Goal: Information Seeking & Learning: Learn about a topic

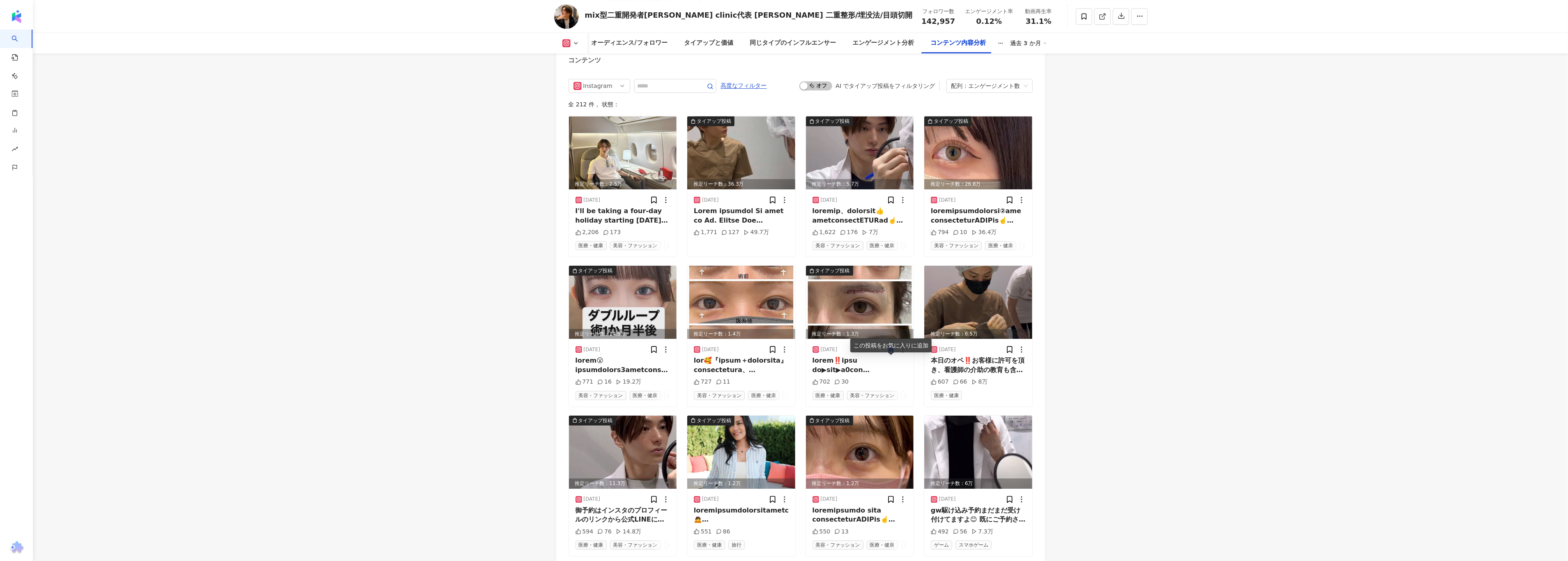
scroll to position [2577, 0]
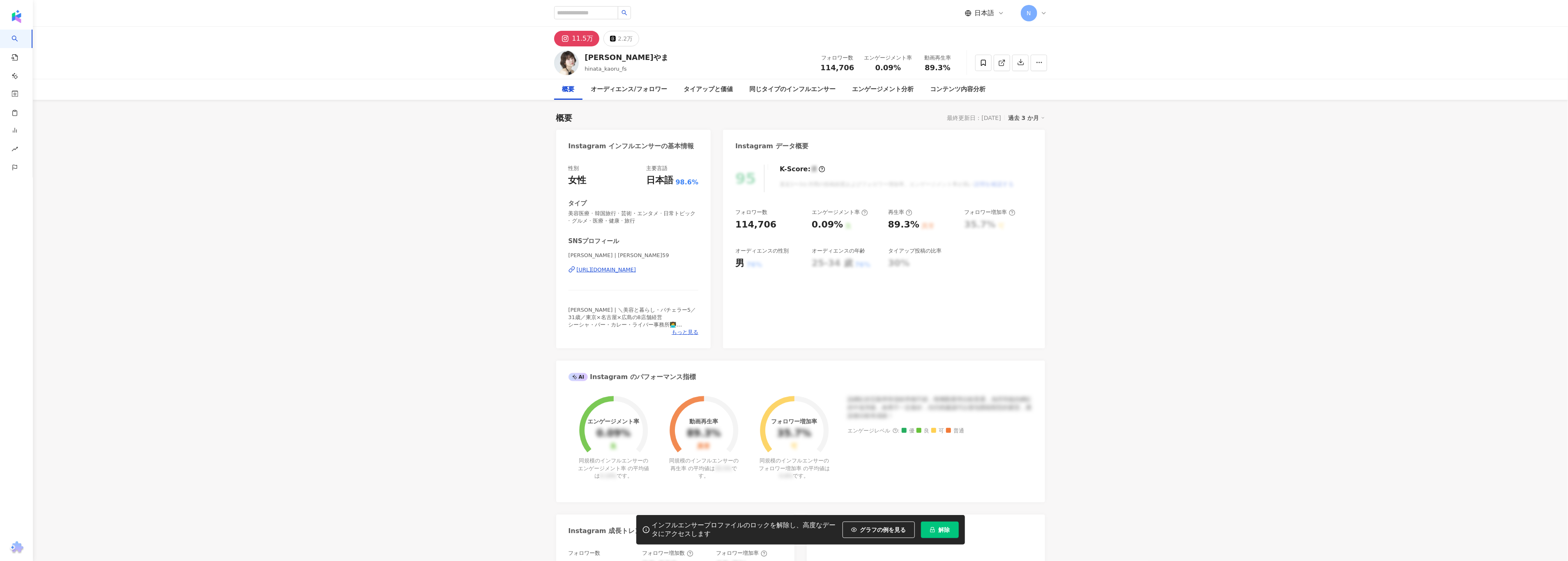
click at [604, 15] on input "search" at bounding box center [586, 13] width 64 height 13
type input "**********"
click at [611, 33] on div "dr.asano.tomo" at bounding box center [608, 32] width 46 height 8
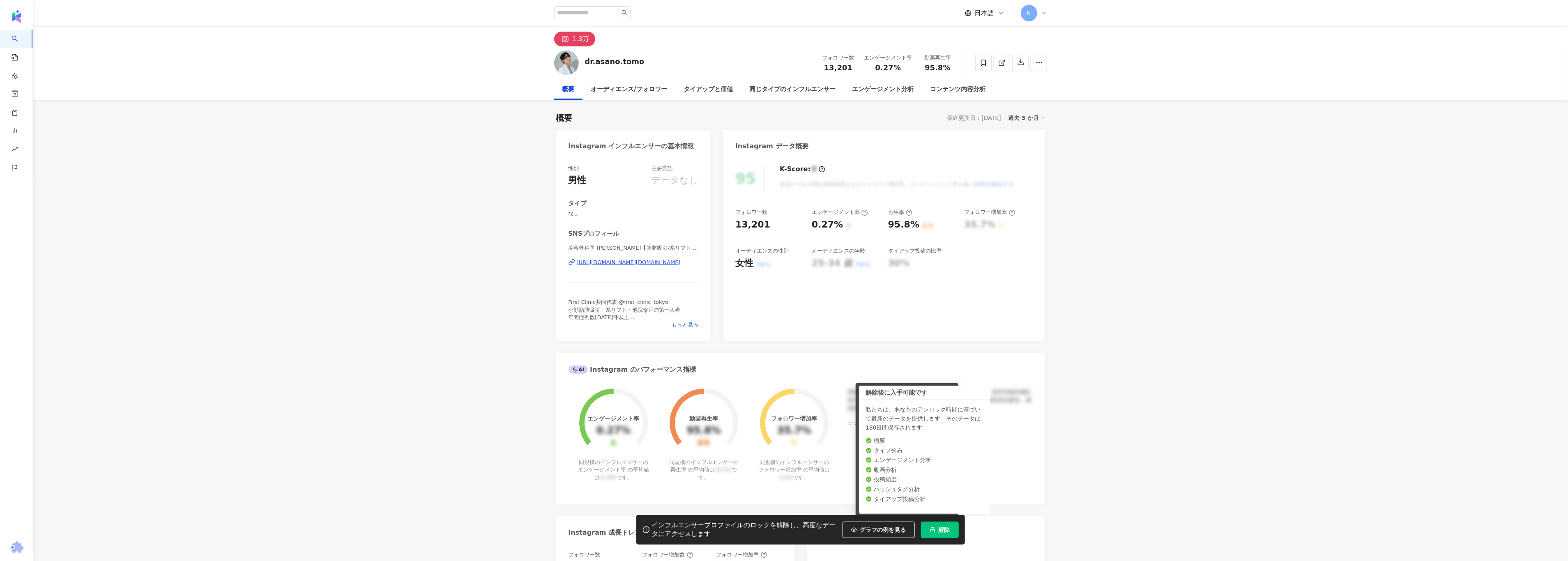
click at [940, 526] on span "解除" at bounding box center [944, 529] width 12 height 7
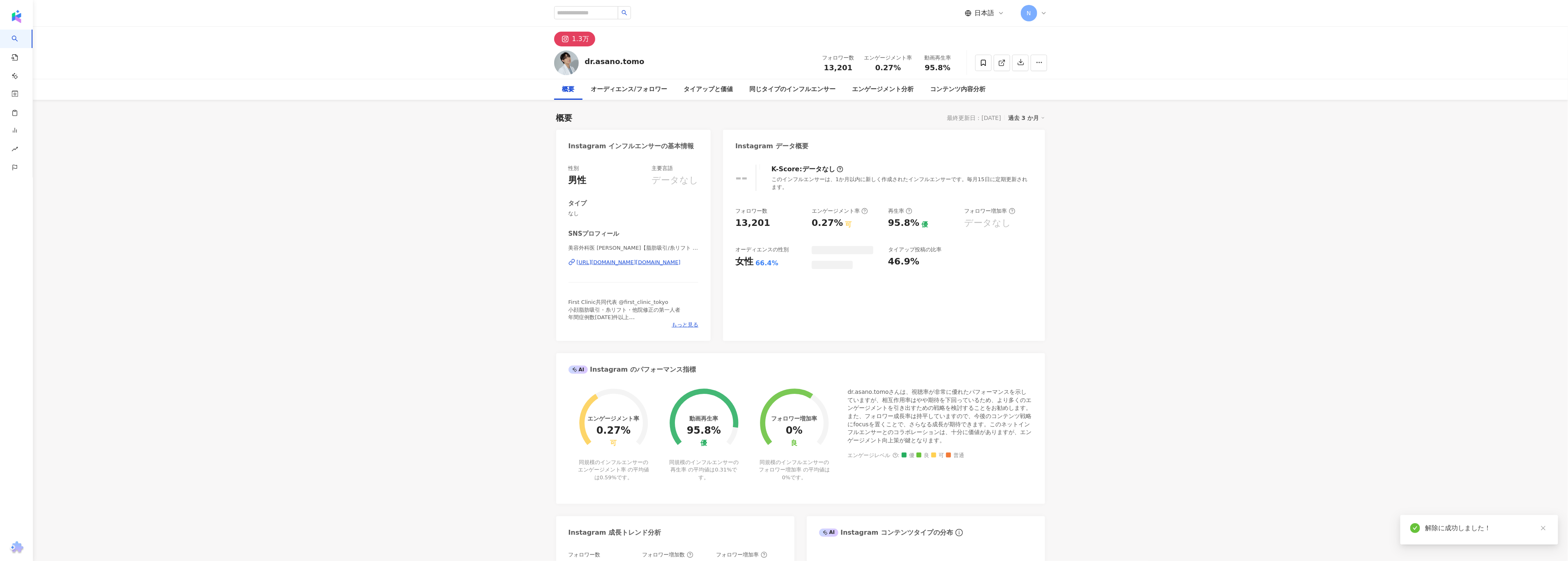
click at [1021, 118] on div "過去 3 か月" at bounding box center [1026, 118] width 37 height 11
click at [1028, 120] on div "過去 3 か月" at bounding box center [1026, 118] width 37 height 11
click at [1024, 147] on div "Instagram データ概要" at bounding box center [884, 143] width 321 height 27
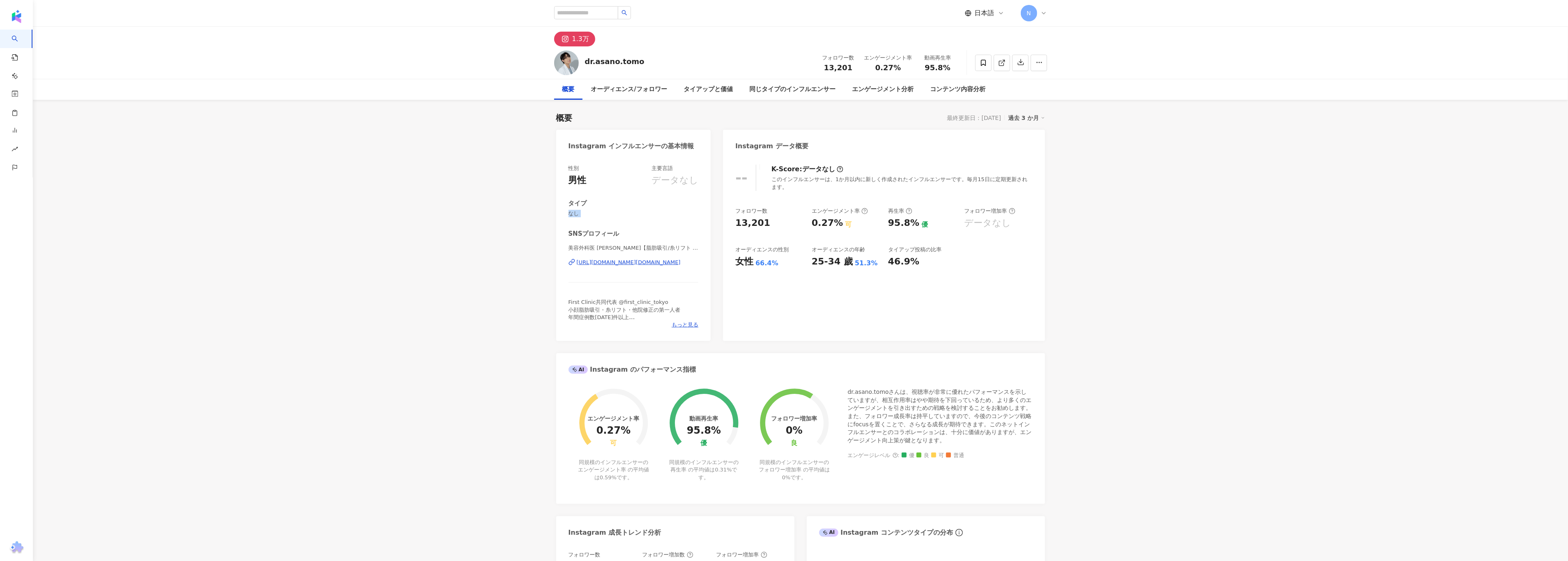
click at [1034, 113] on div "過去 3 か月" at bounding box center [1026, 118] width 37 height 11
click at [1025, 147] on link "過去 6 か月" at bounding box center [1032, 151] width 30 height 9
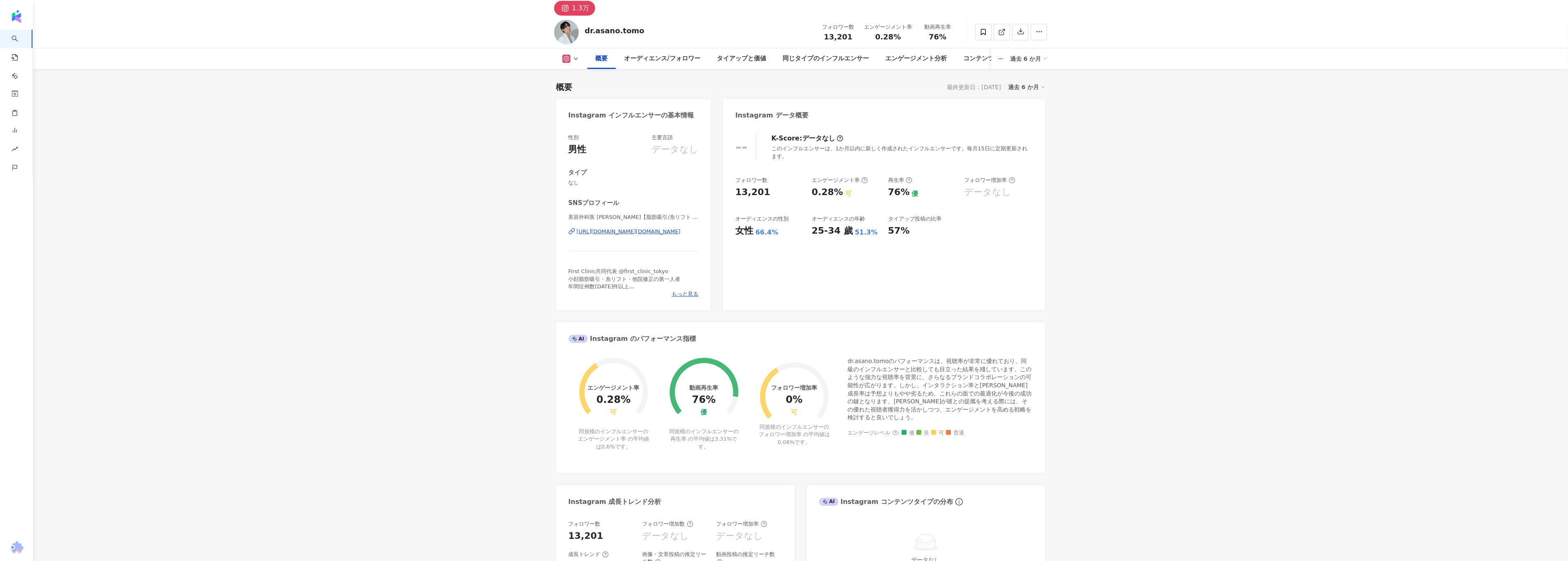
scroll to position [61, 0]
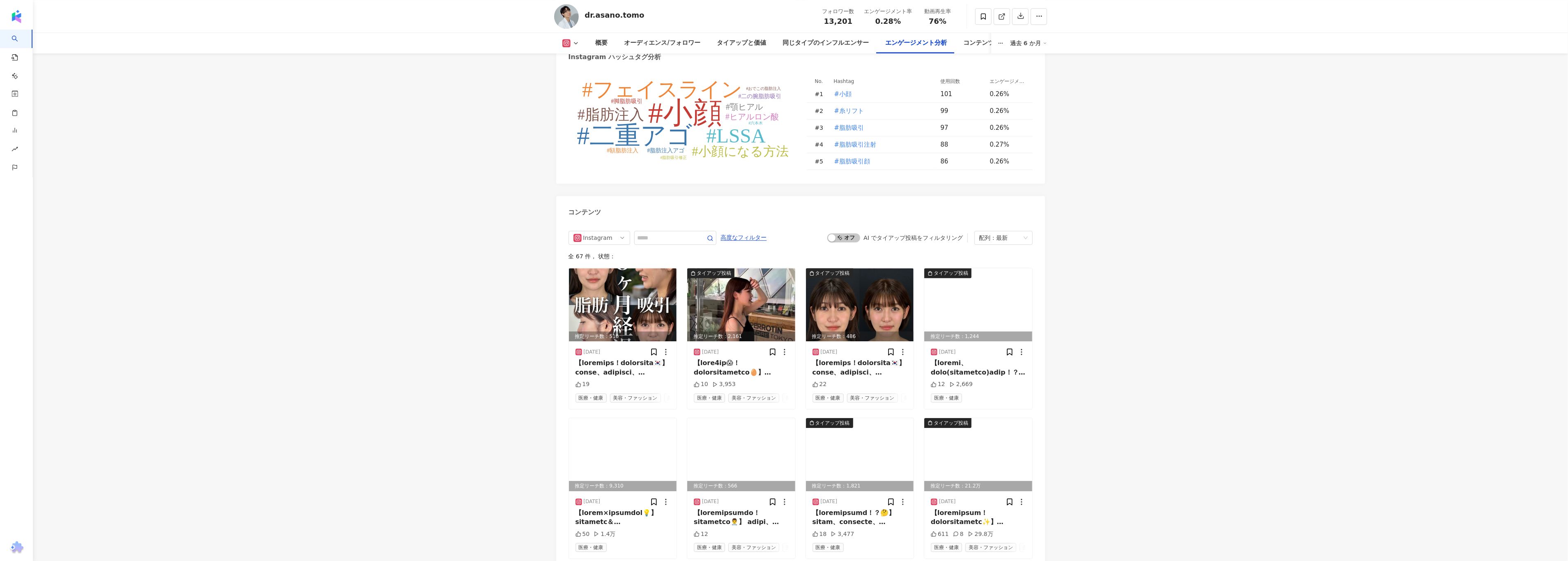
scroll to position [2464, 0]
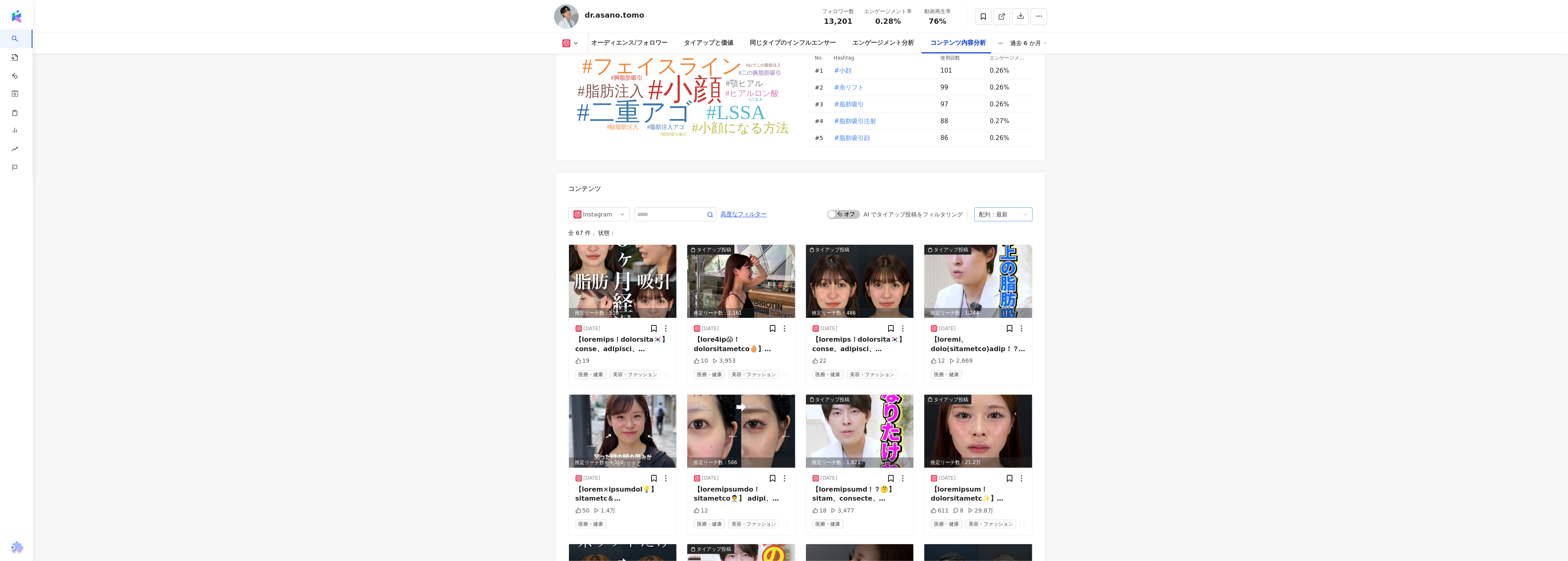
click at [1015, 207] on div "配列：最新" at bounding box center [999, 214] width 41 height 13
click at [1005, 235] on div "エンゲージメント数" at bounding box center [1007, 238] width 52 height 9
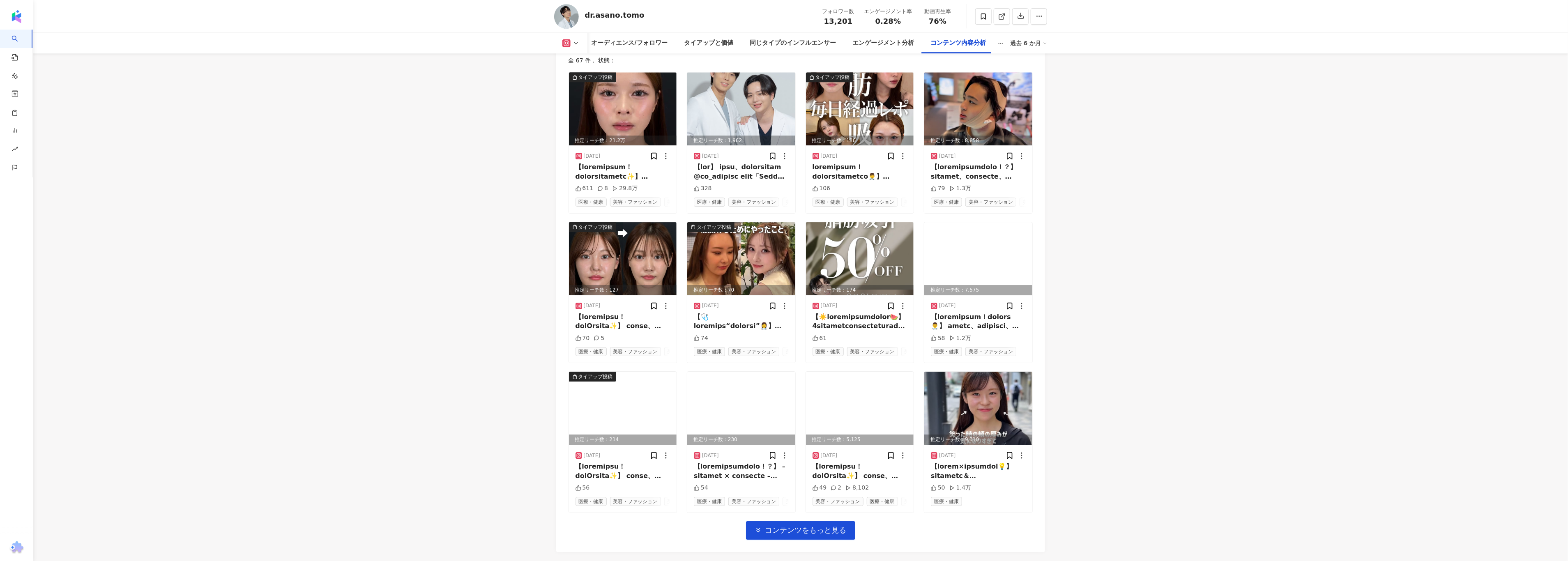
scroll to position [2636, 0]
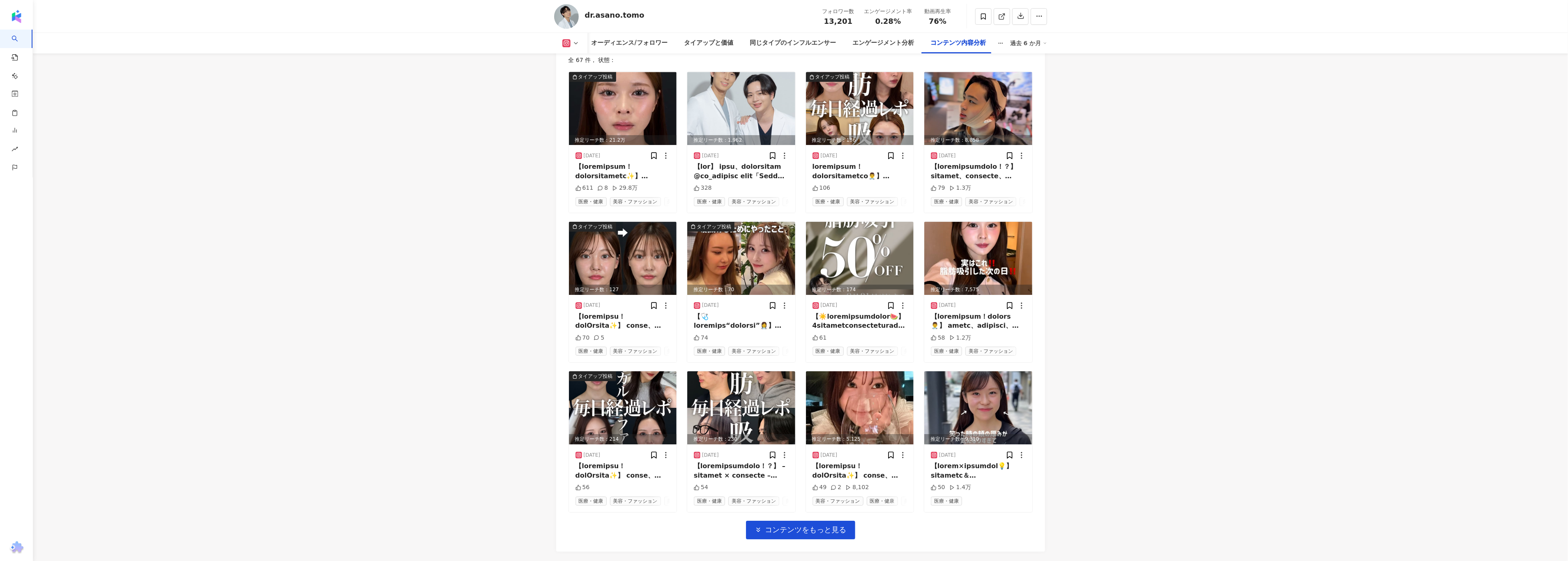
click at [620, 103] on img at bounding box center [623, 108] width 108 height 73
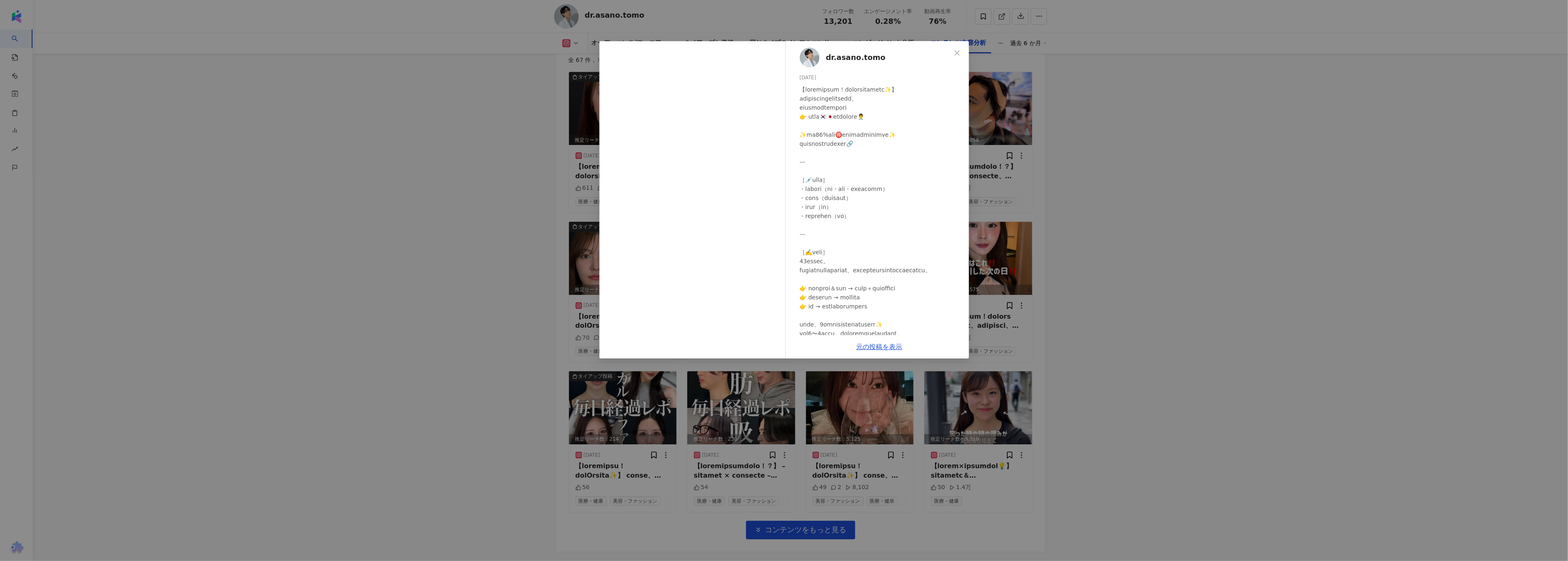
click at [505, 178] on div "dr.asano.tomo [DATE] 611 8 29.8[PERSON_NAME]の投稿を表示" at bounding box center [784, 280] width 1568 height 561
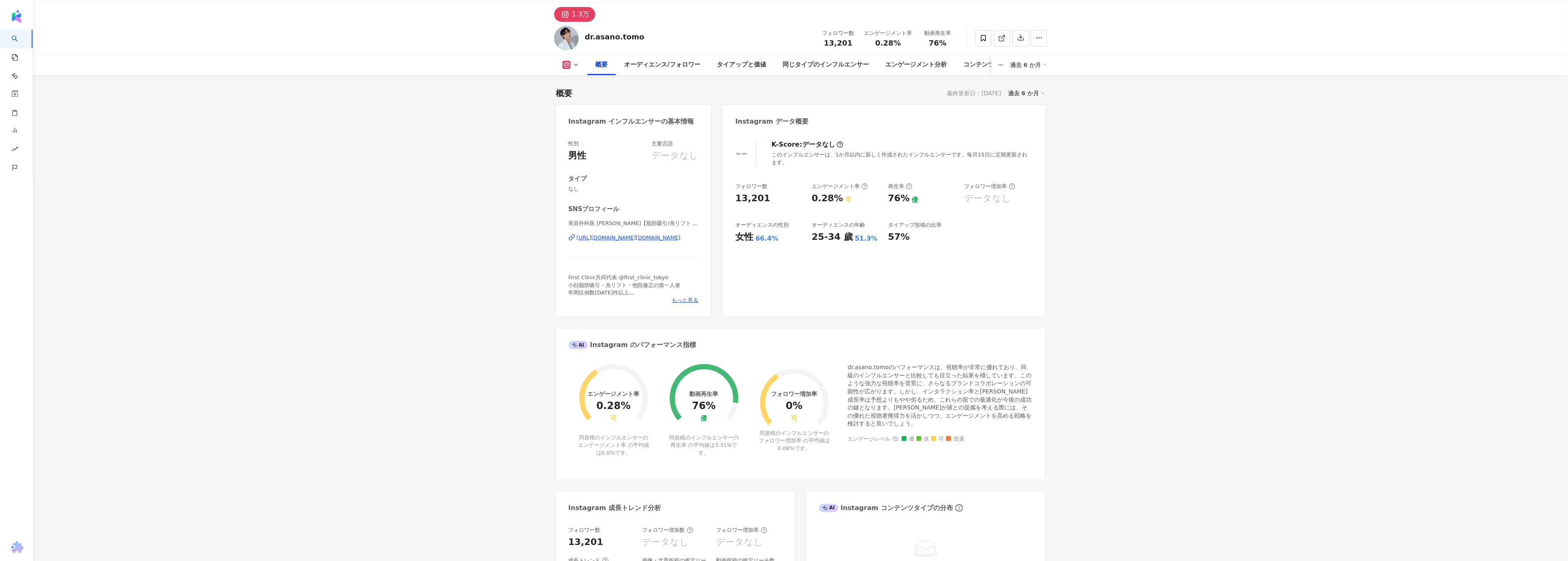
scroll to position [0, 0]
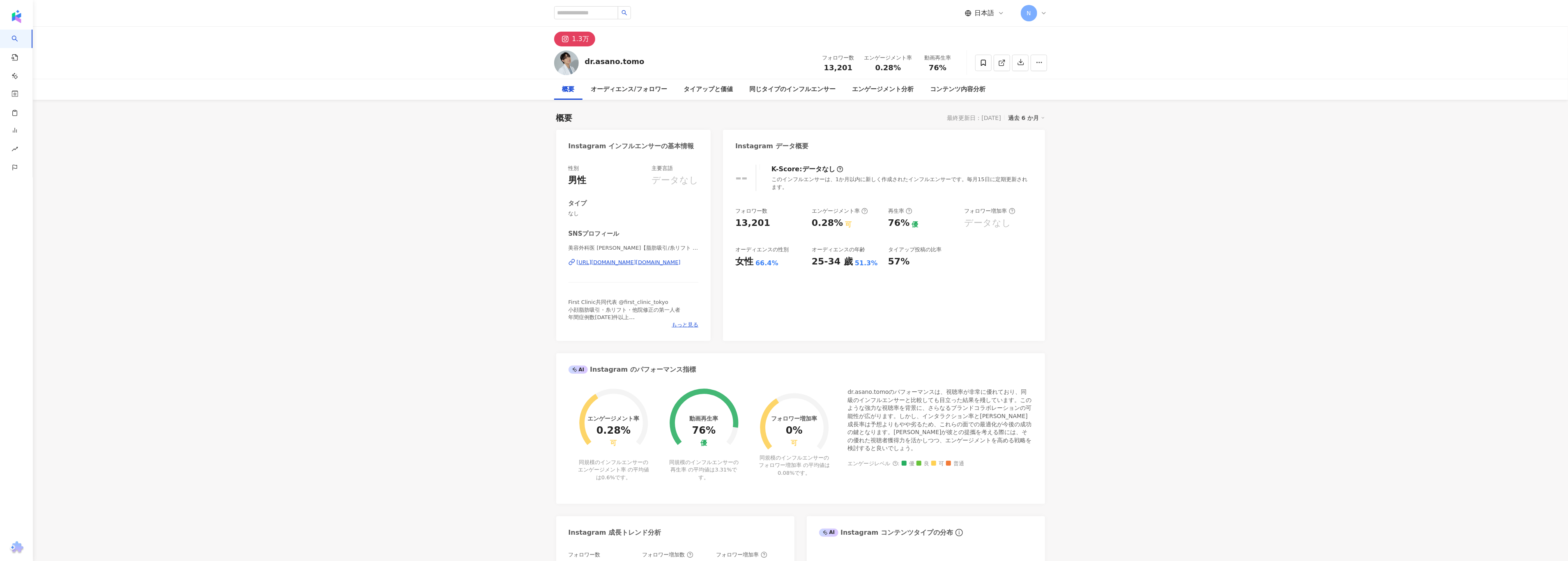
click at [620, 61] on div "dr.asano.tomo" at bounding box center [615, 61] width 60 height 10
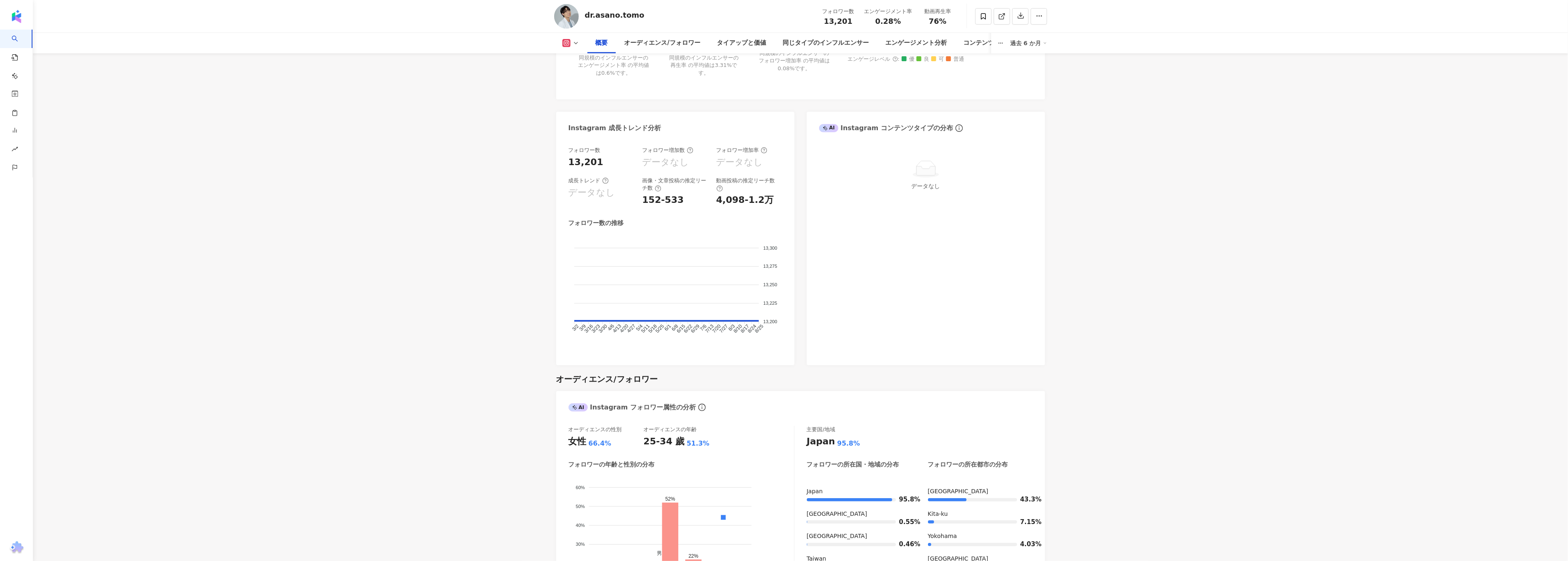
scroll to position [431, 0]
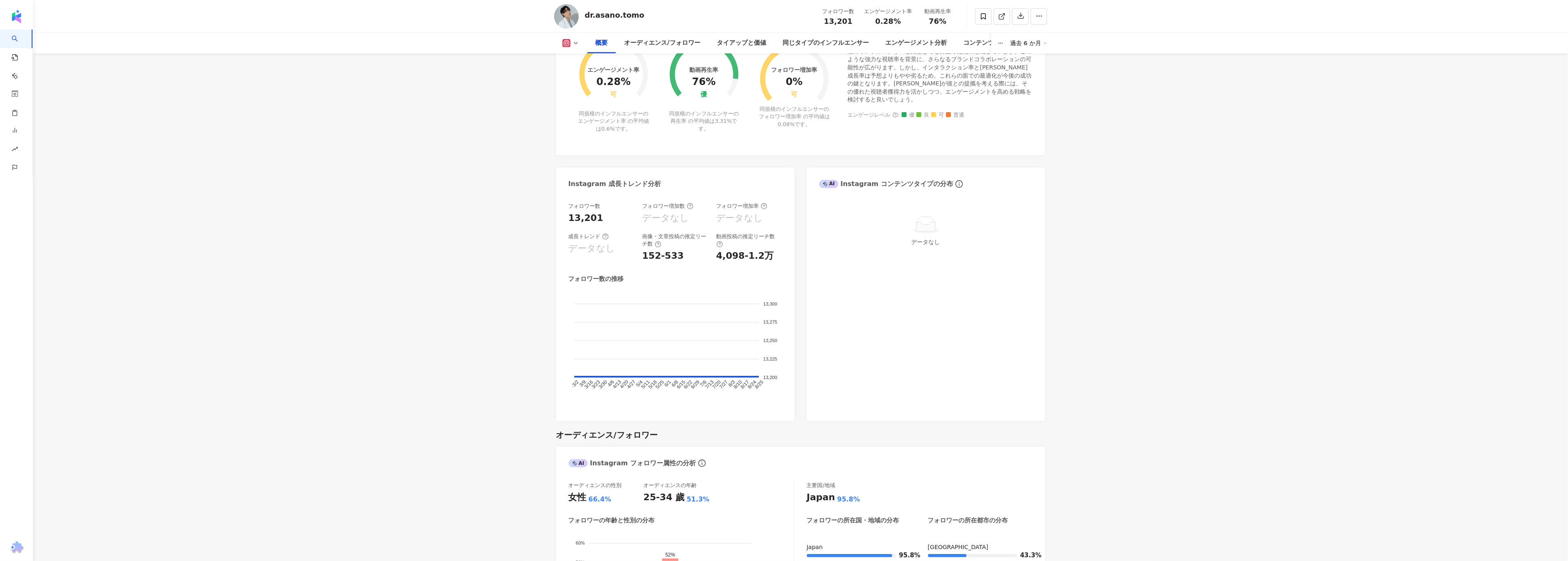
scroll to position [0, 0]
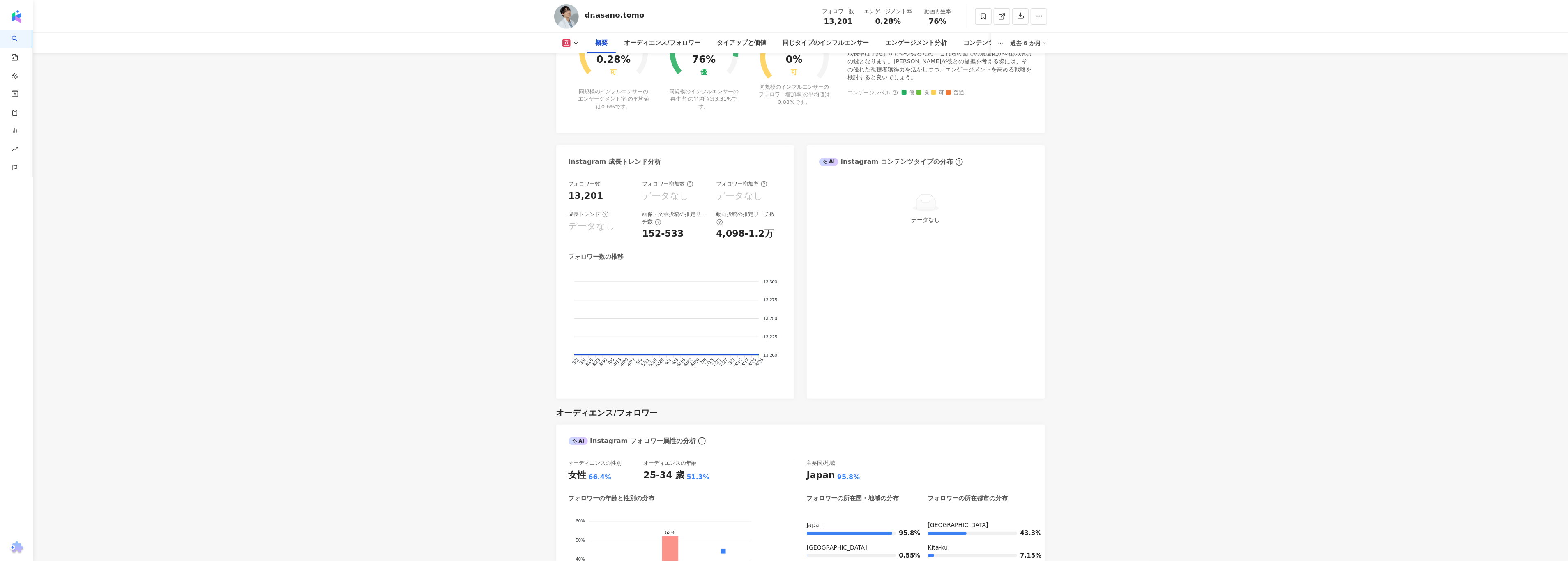
scroll to position [308, 0]
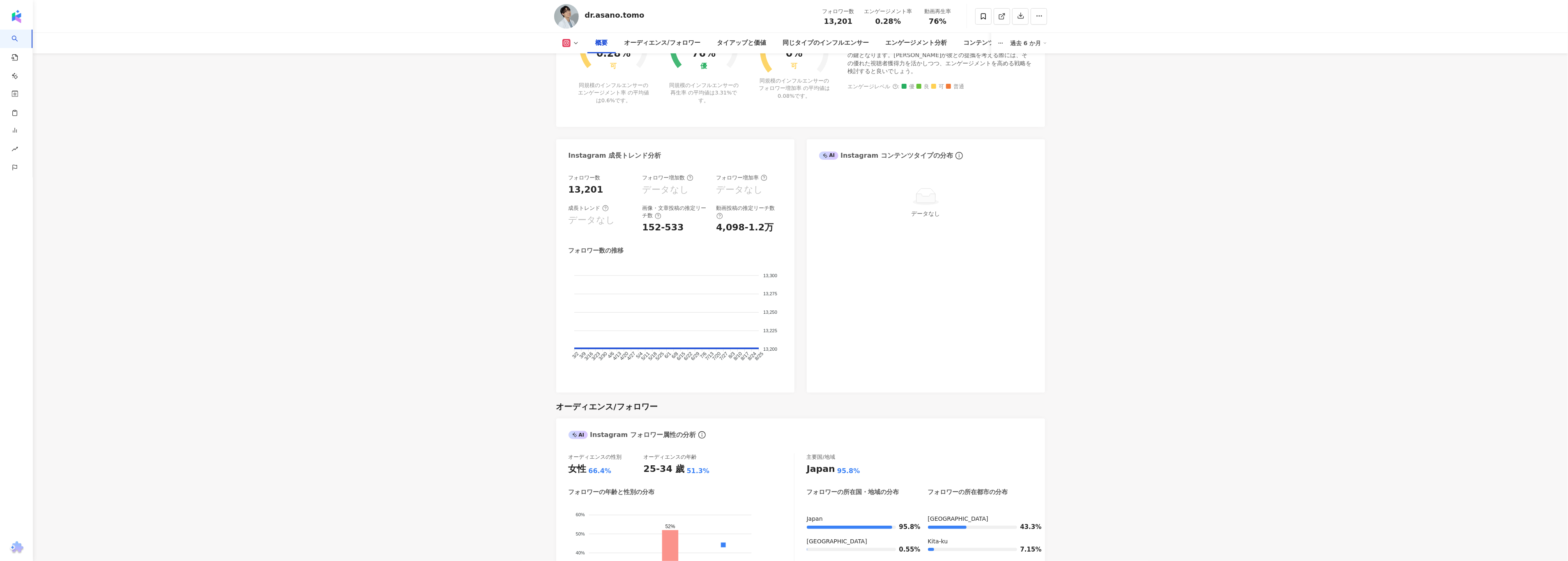
scroll to position [616, 0]
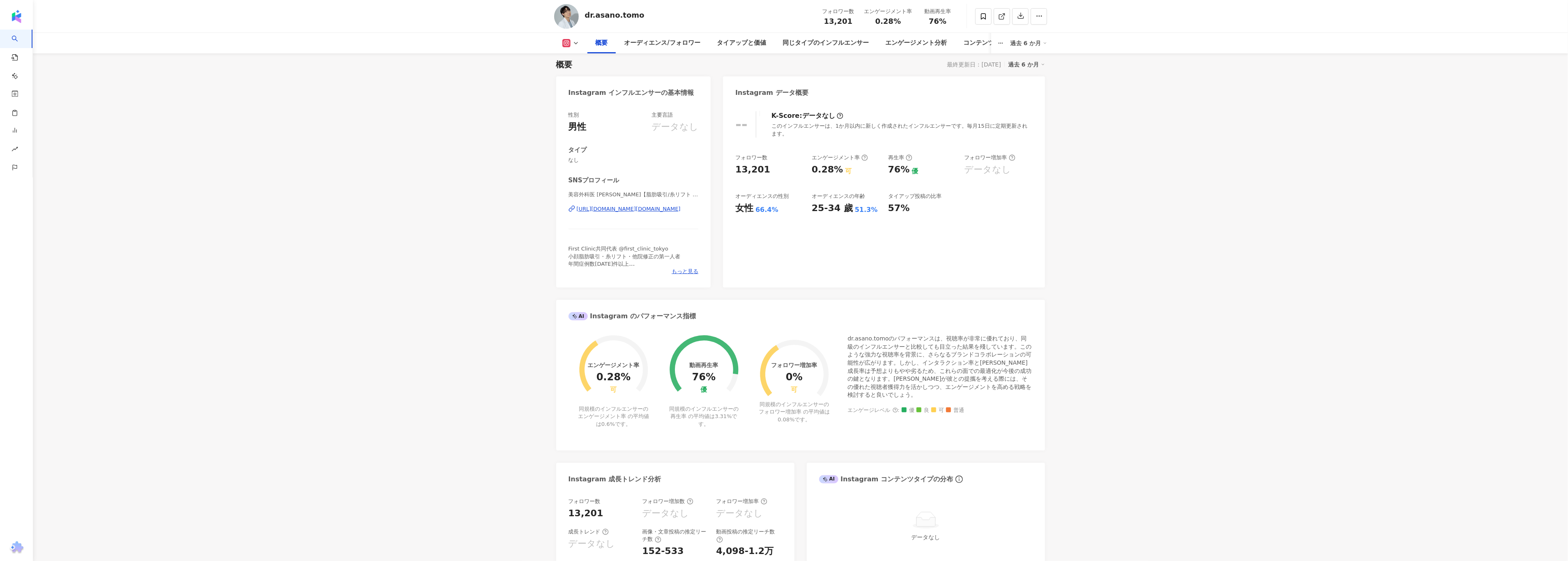
scroll to position [0, 0]
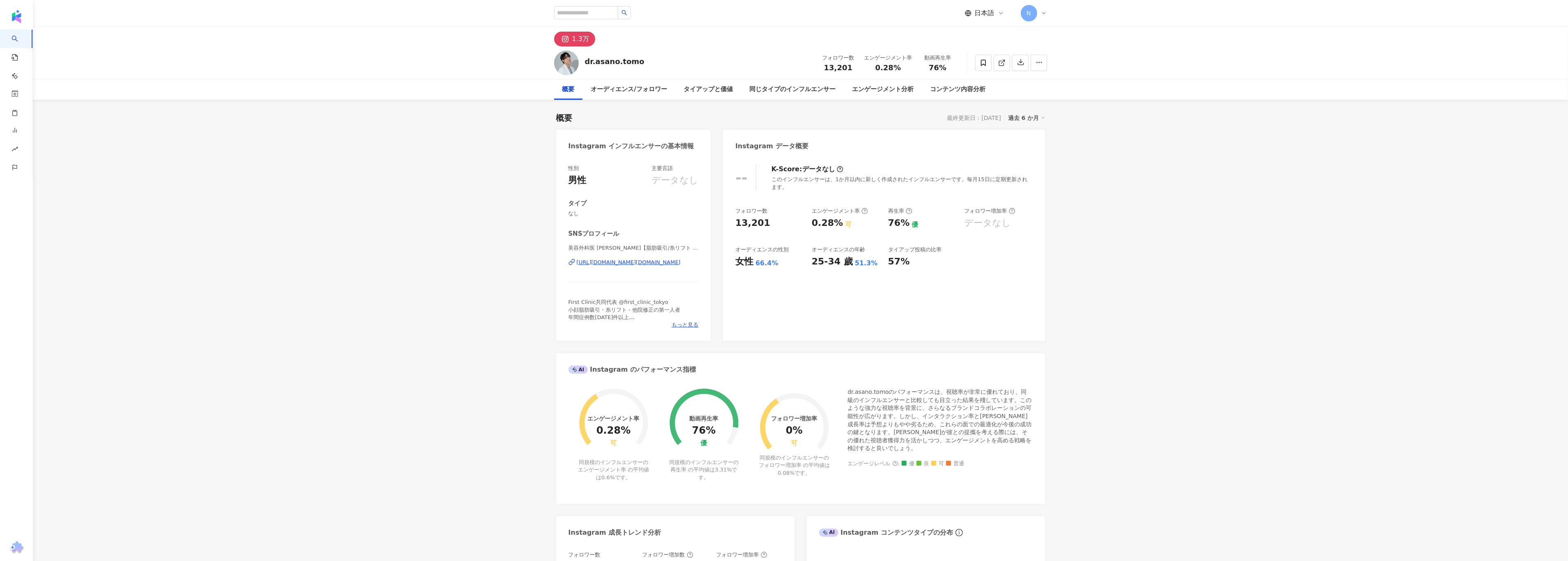
click at [598, 260] on div "[URL][DOMAIN_NAME][DOMAIN_NAME]" at bounding box center [629, 262] width 104 height 7
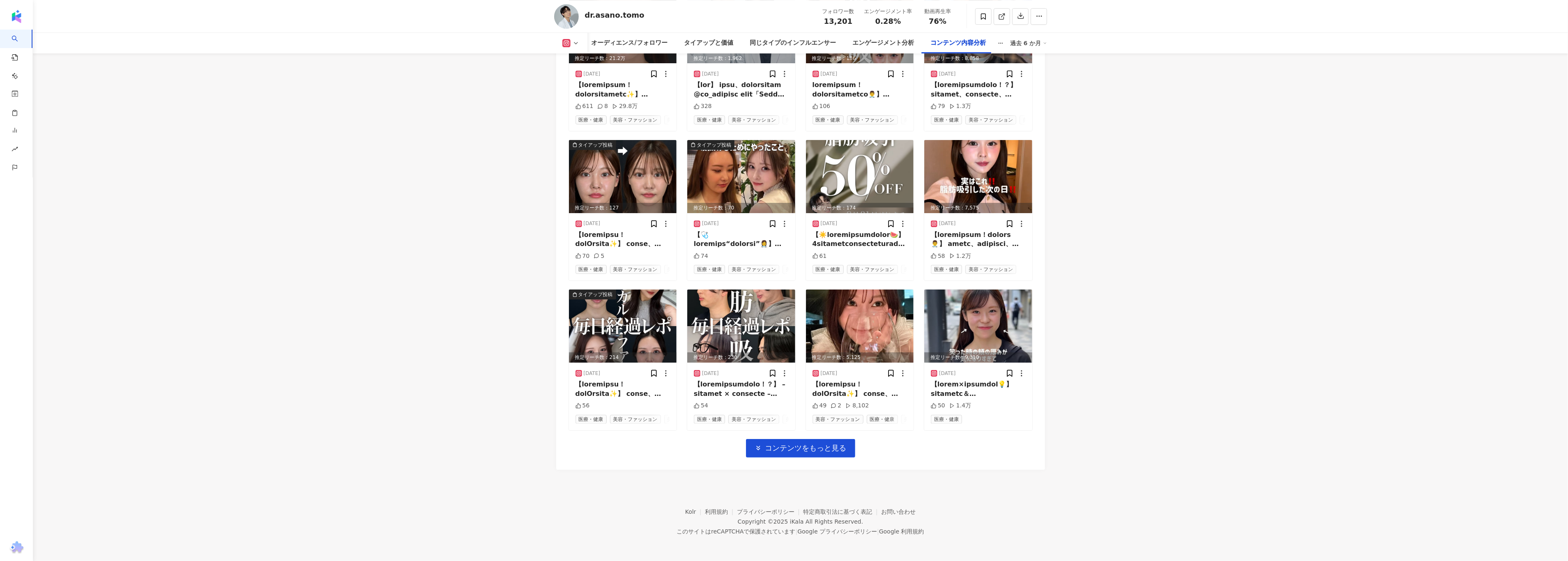
scroll to position [2740, 0]
